Goal: Navigation & Orientation: Find specific page/section

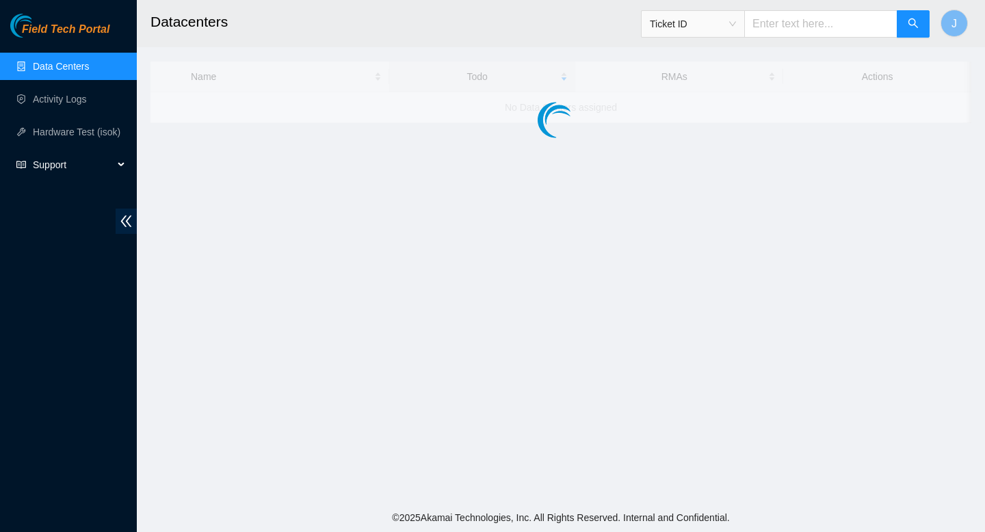
click at [92, 169] on span "Support" at bounding box center [73, 164] width 81 height 27
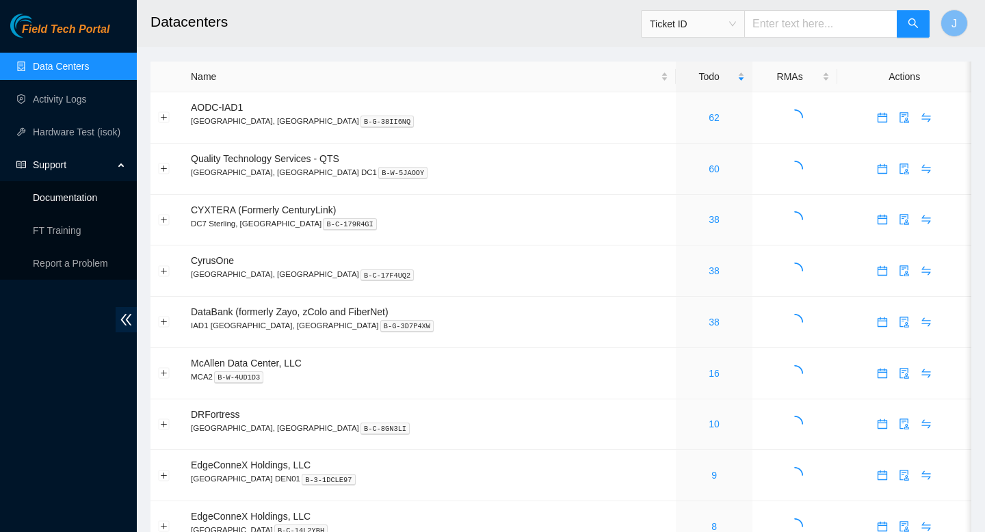
click at [66, 198] on link "Documentation" at bounding box center [65, 197] width 64 height 11
